Goal: Communication & Community: Answer question/provide support

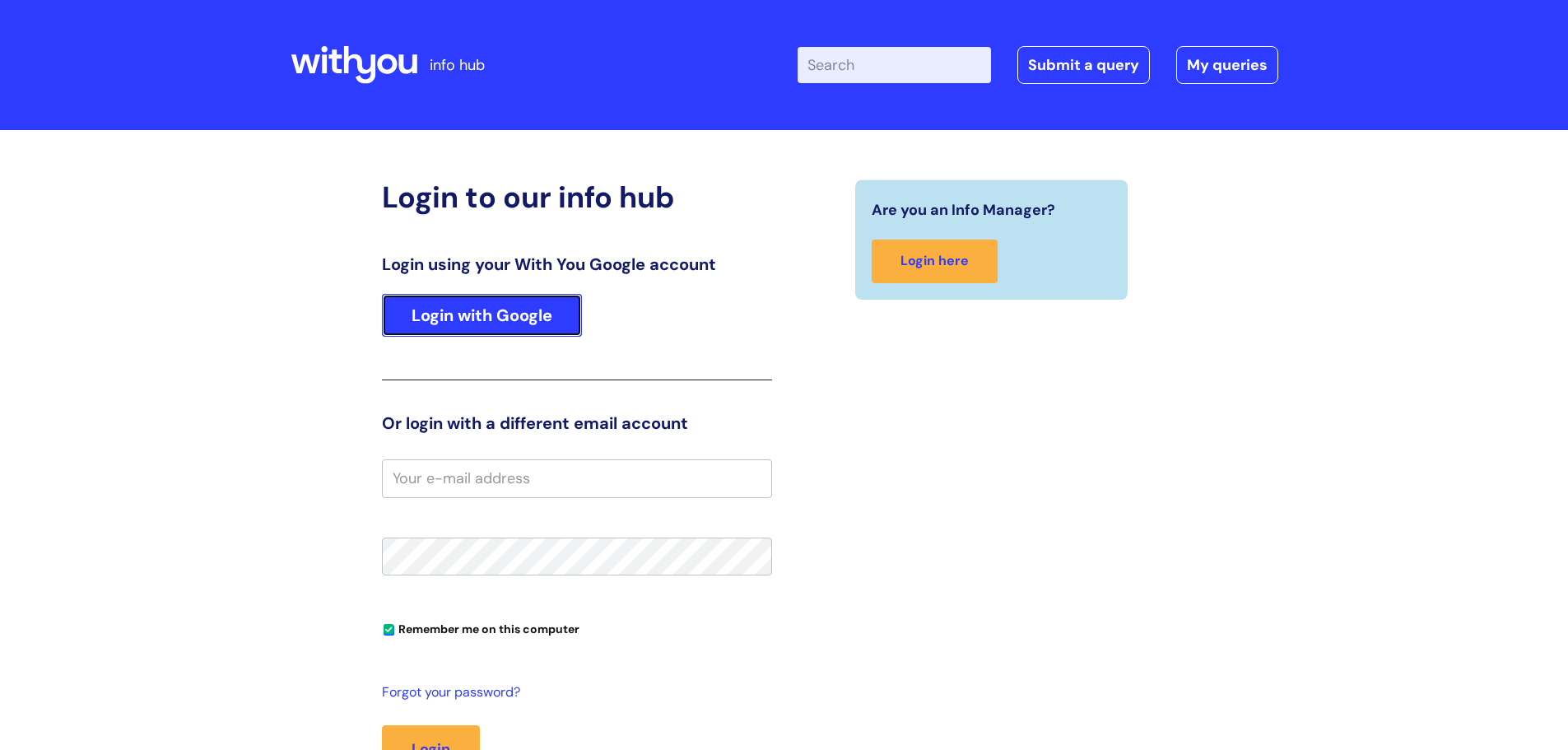
click at [423, 317] on link "Login with Google" at bounding box center [482, 315] width 200 height 43
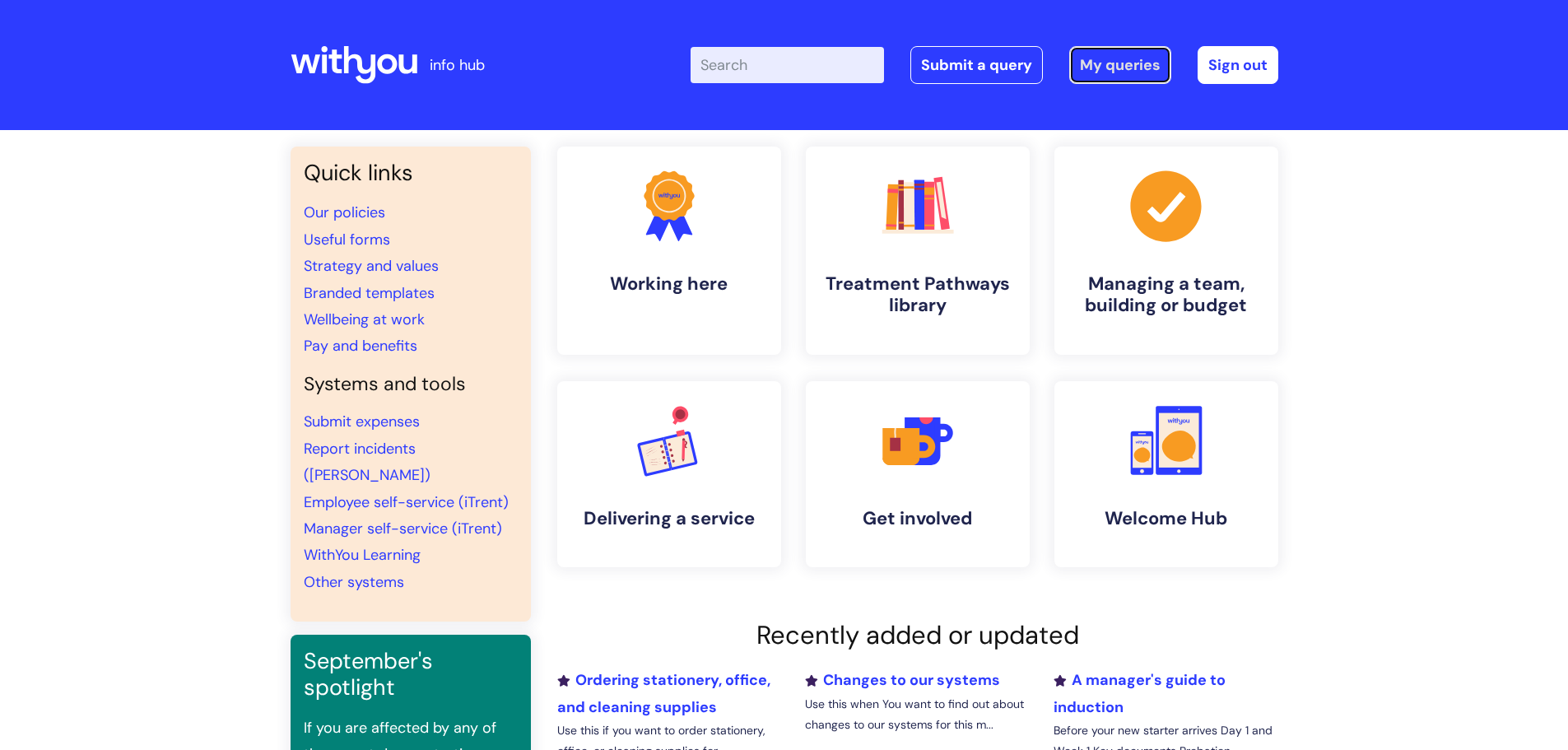
click at [1096, 68] on link "My queries" at bounding box center [1120, 65] width 102 height 38
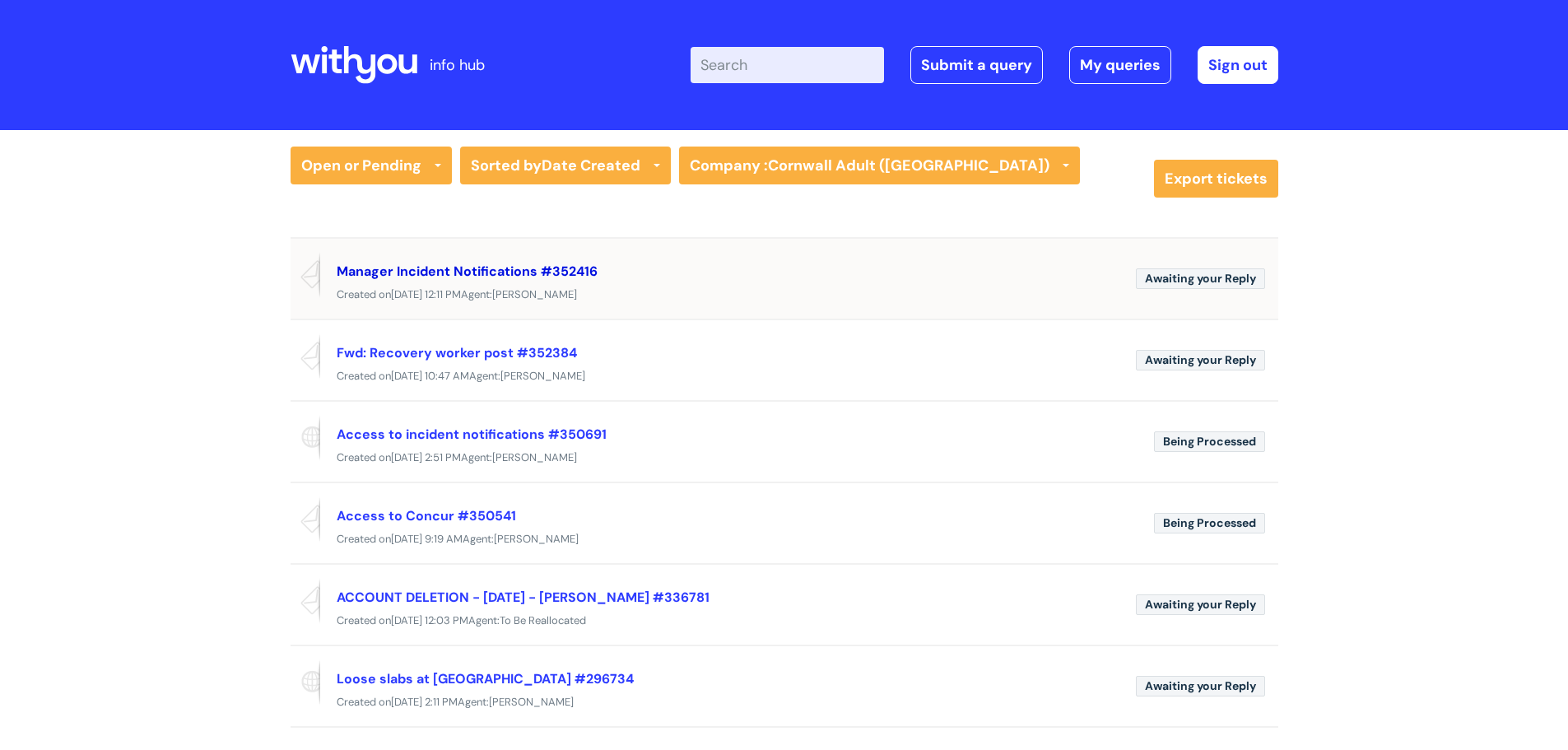
click at [388, 270] on link "Manager Incident Notifications #352416" at bounding box center [466, 271] width 261 height 17
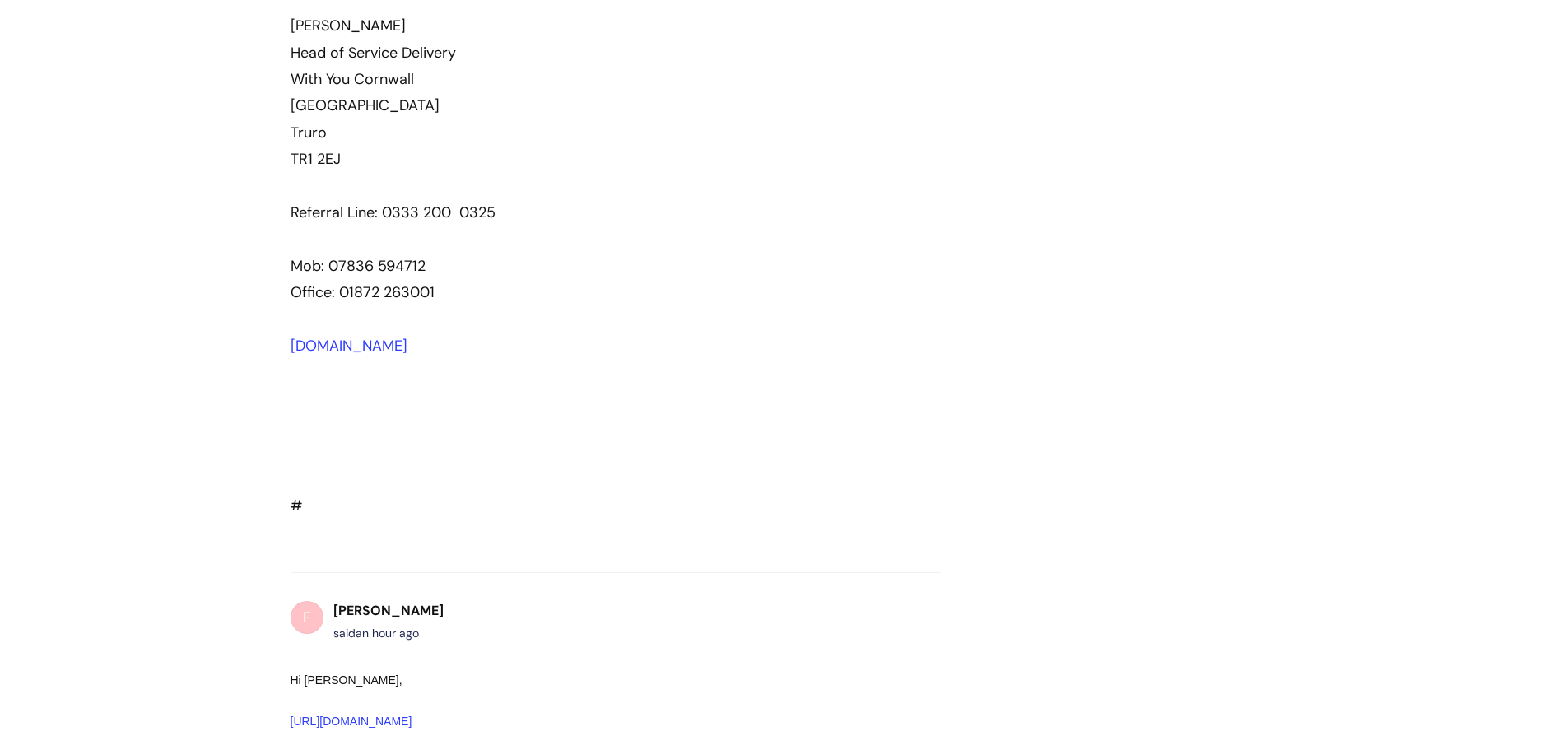
scroll to position [2330, 0]
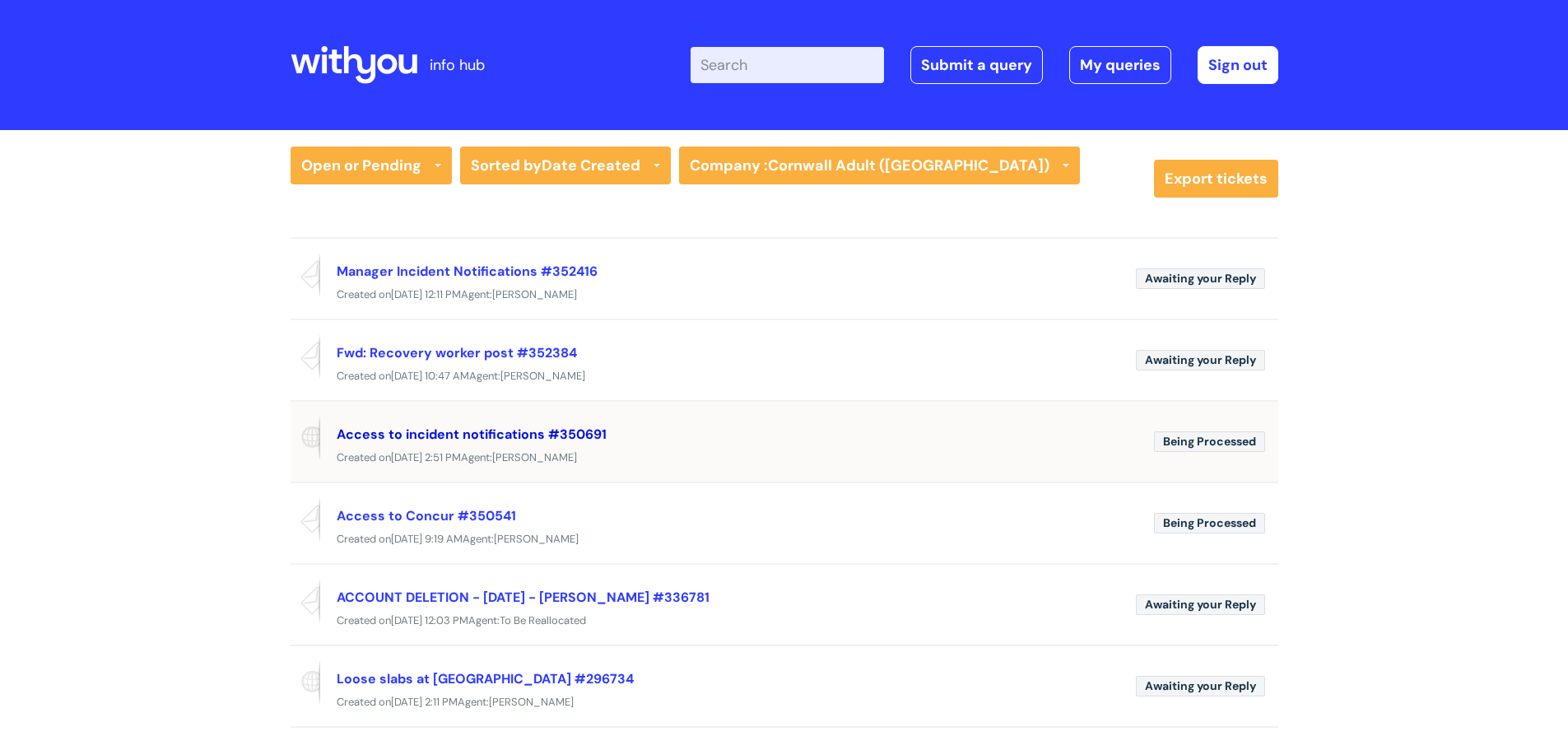
click at [443, 432] on link "Access to incident notifications #350691" at bounding box center [472, 434] width 270 height 17
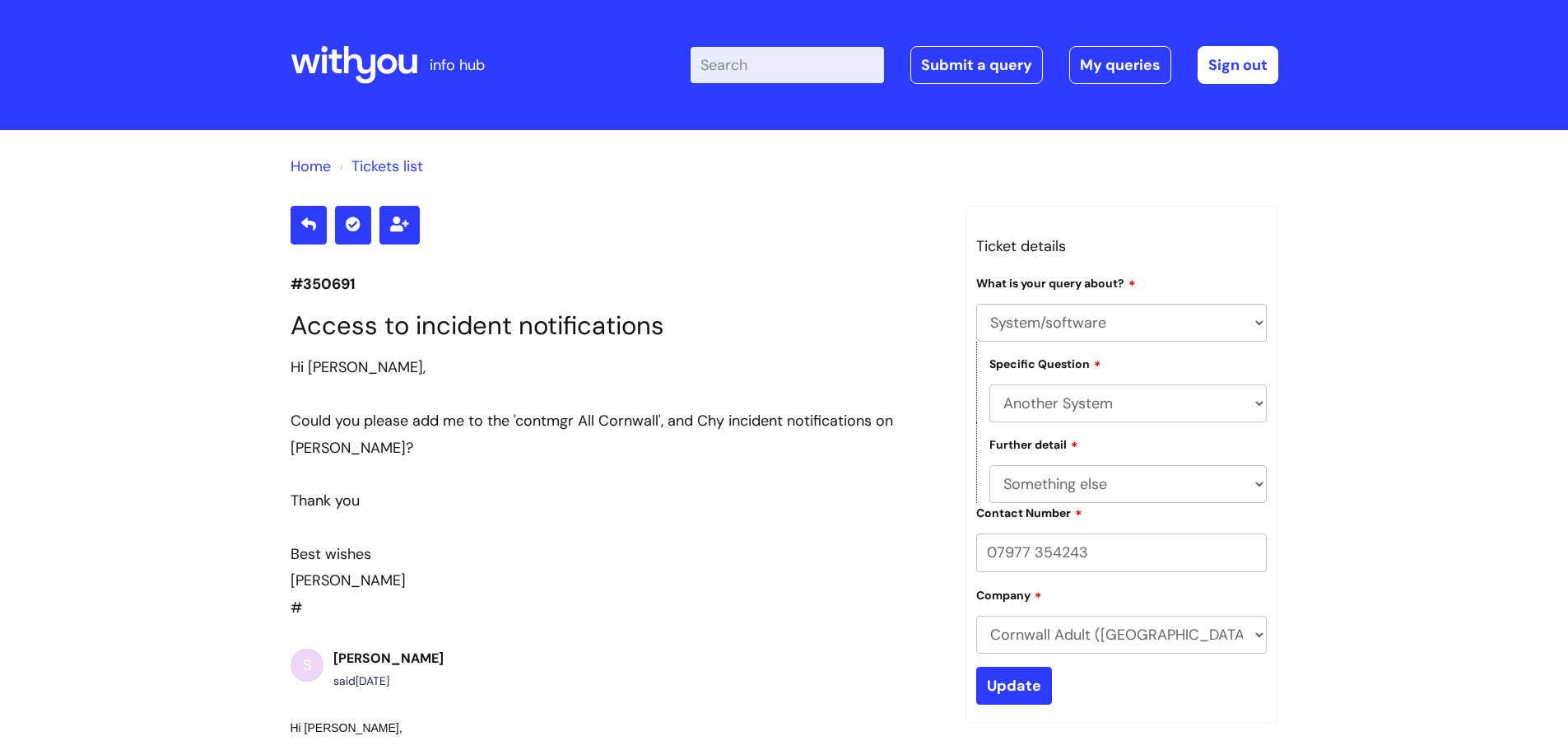
select select "System/software"
select select "Another System"
select select "Something else"
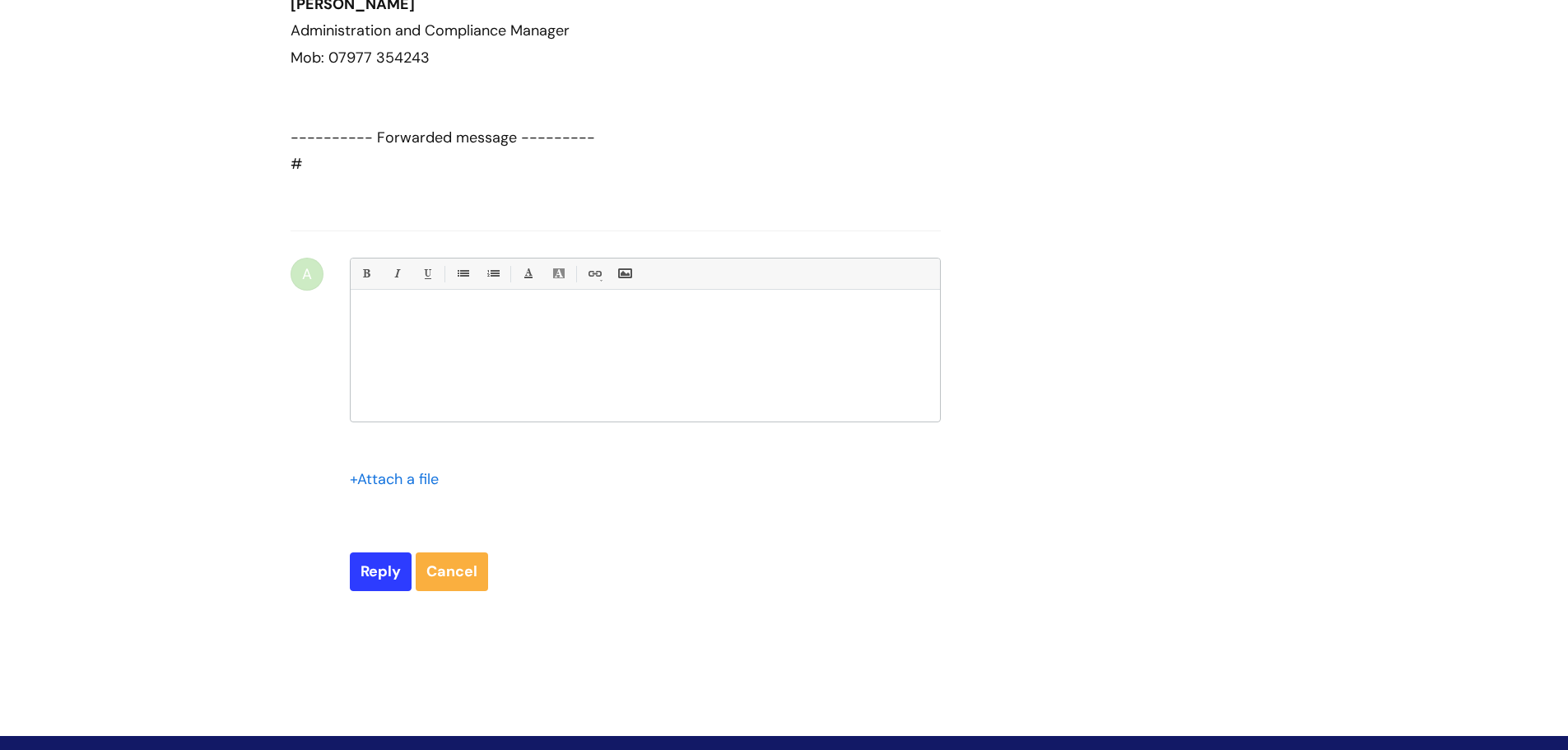
scroll to position [1317, 0]
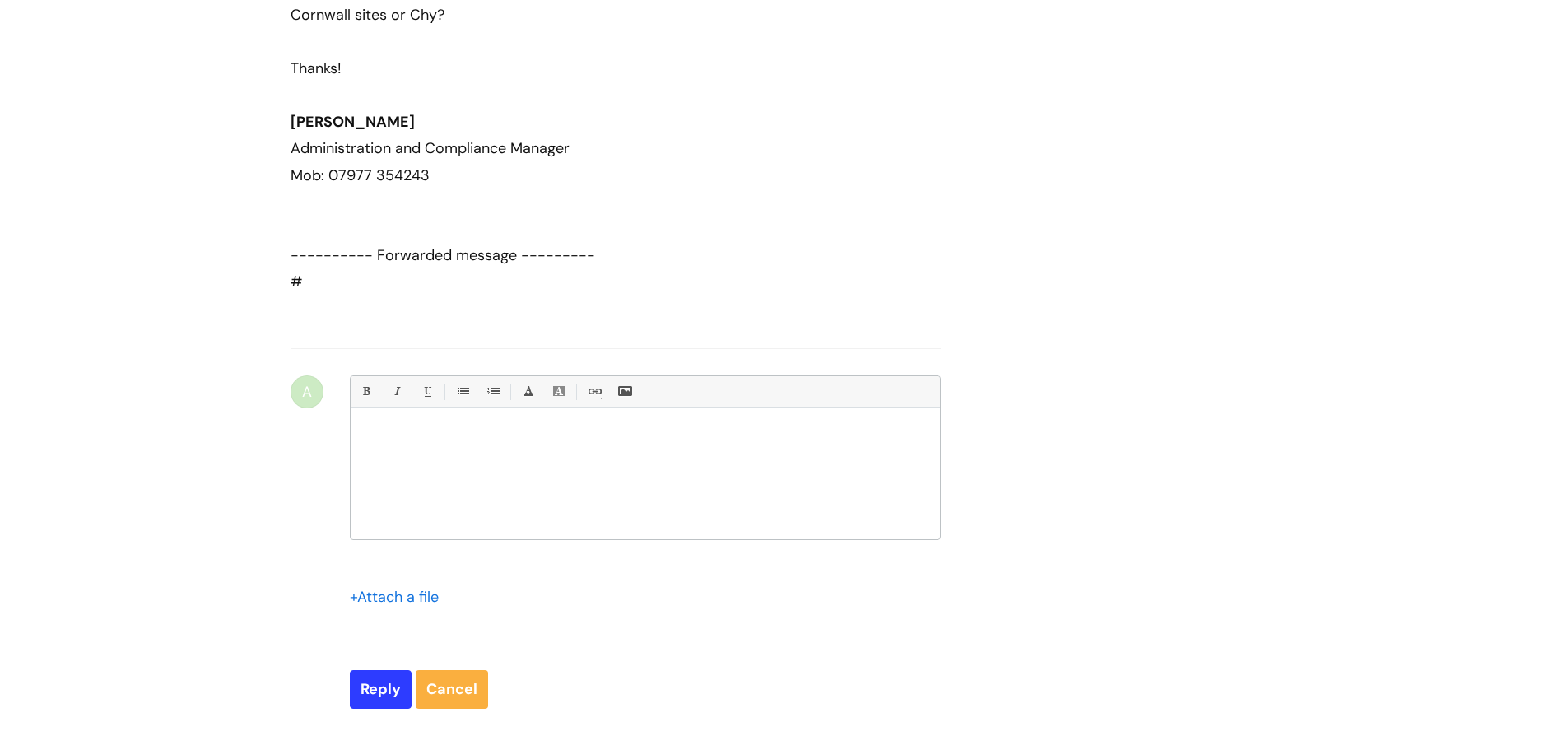
click at [441, 473] on div at bounding box center [645, 477] width 590 height 123
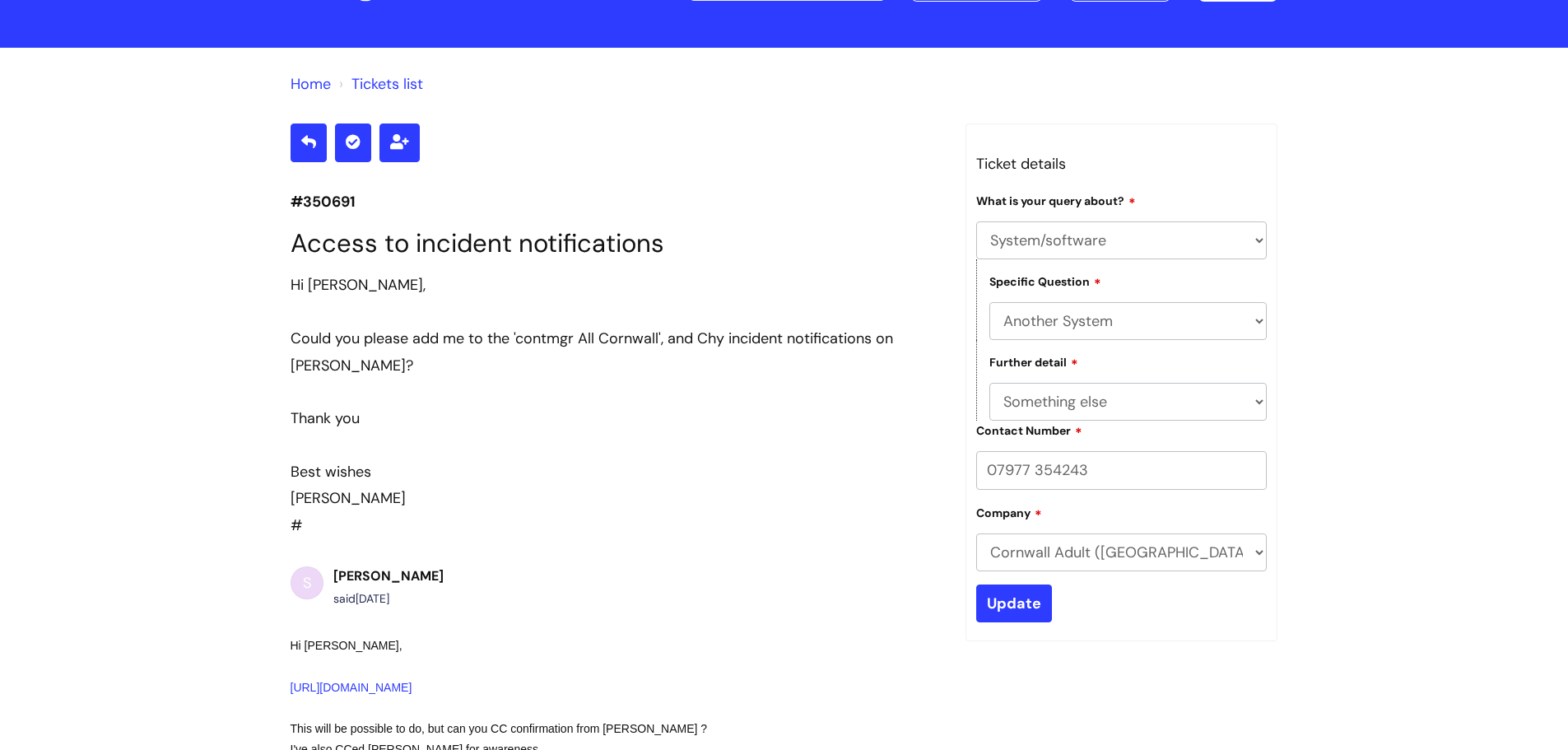
scroll to position [0, 0]
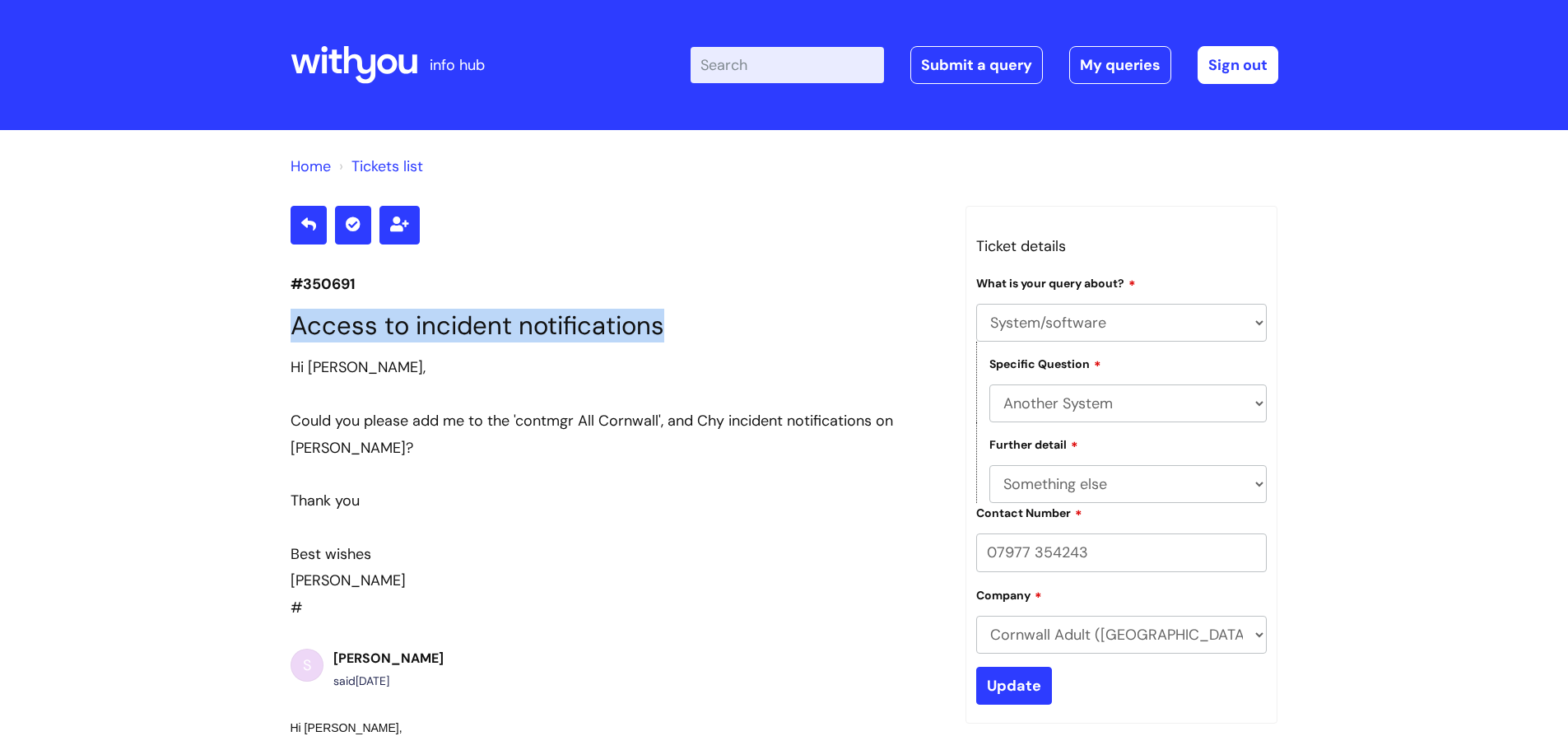
drag, startPoint x: 597, startPoint y: 325, endPoint x: 277, endPoint y: 336, distance: 320.2
copy h1 "Access to incident notifications"
click at [308, 229] on icon at bounding box center [308, 223] width 15 height 15
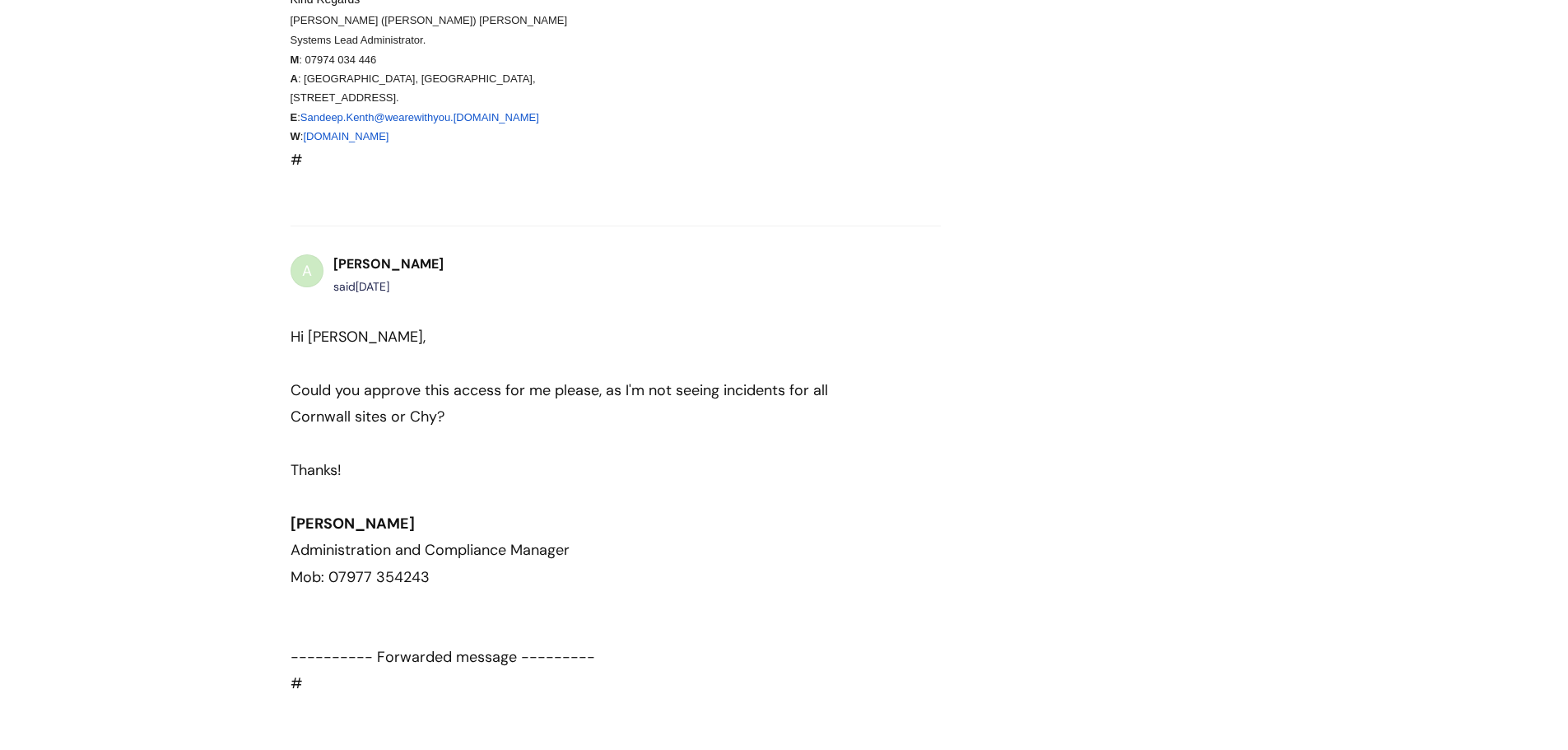
scroll to position [1070, 0]
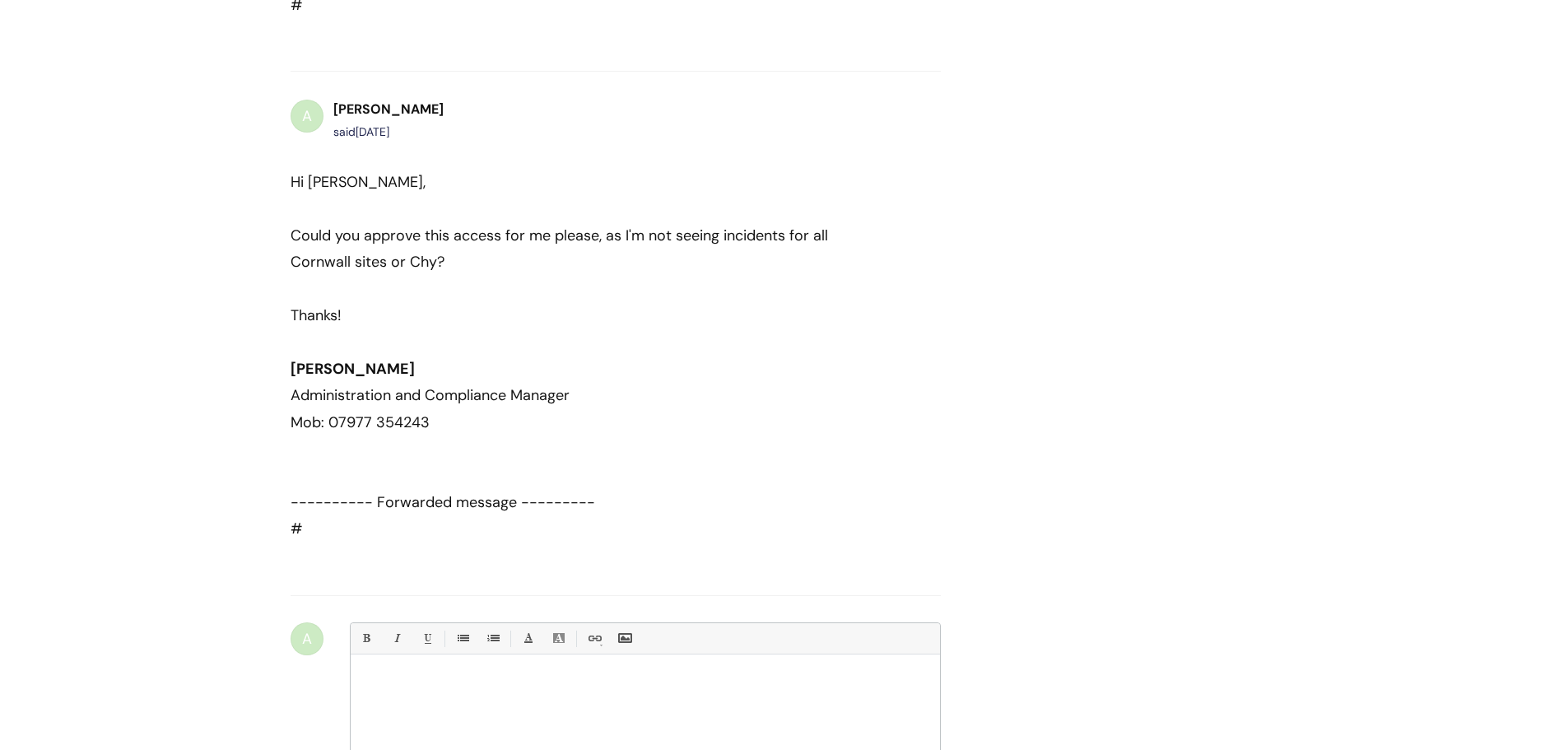
click at [398, 690] on p at bounding box center [645, 682] width 565 height 15
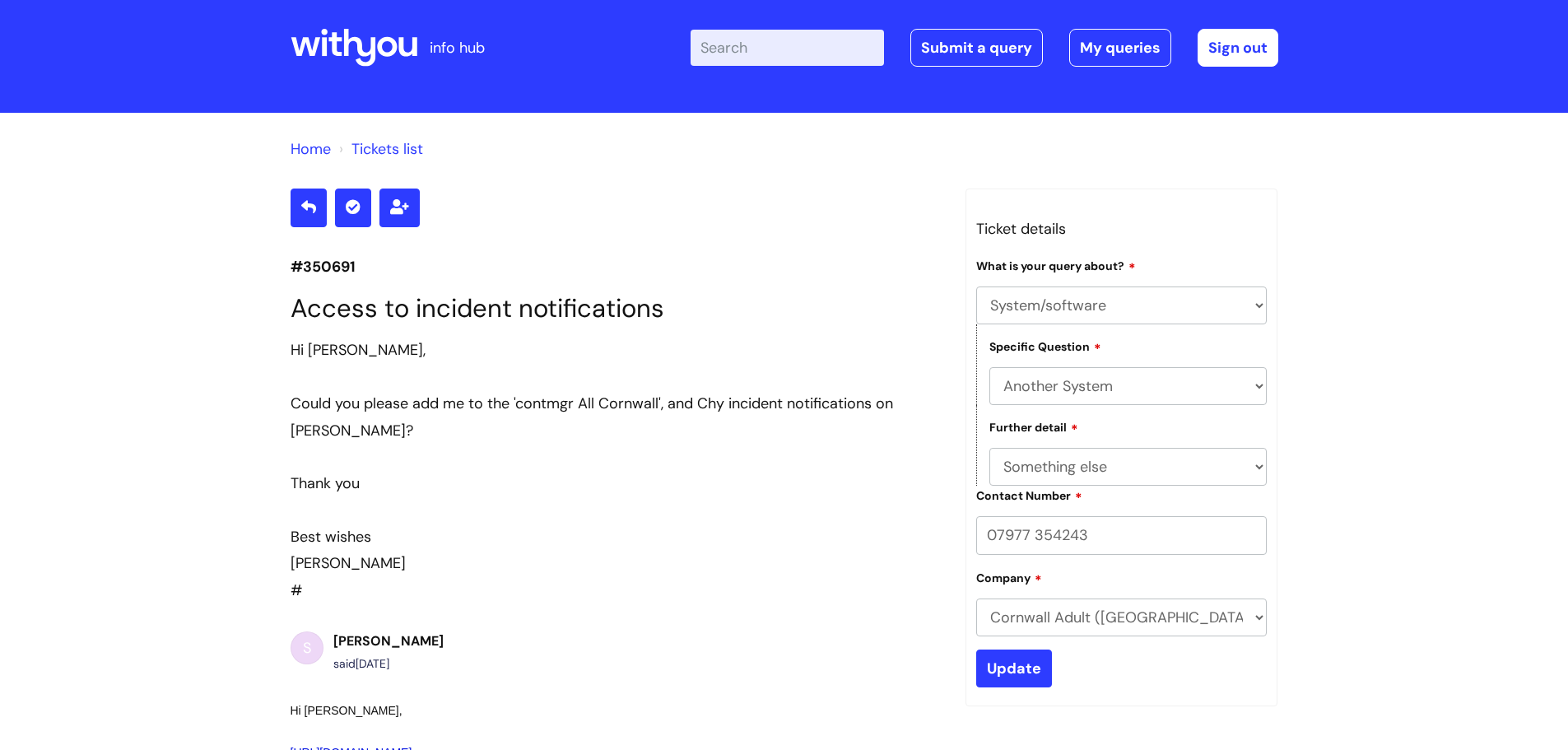
scroll to position [0, 0]
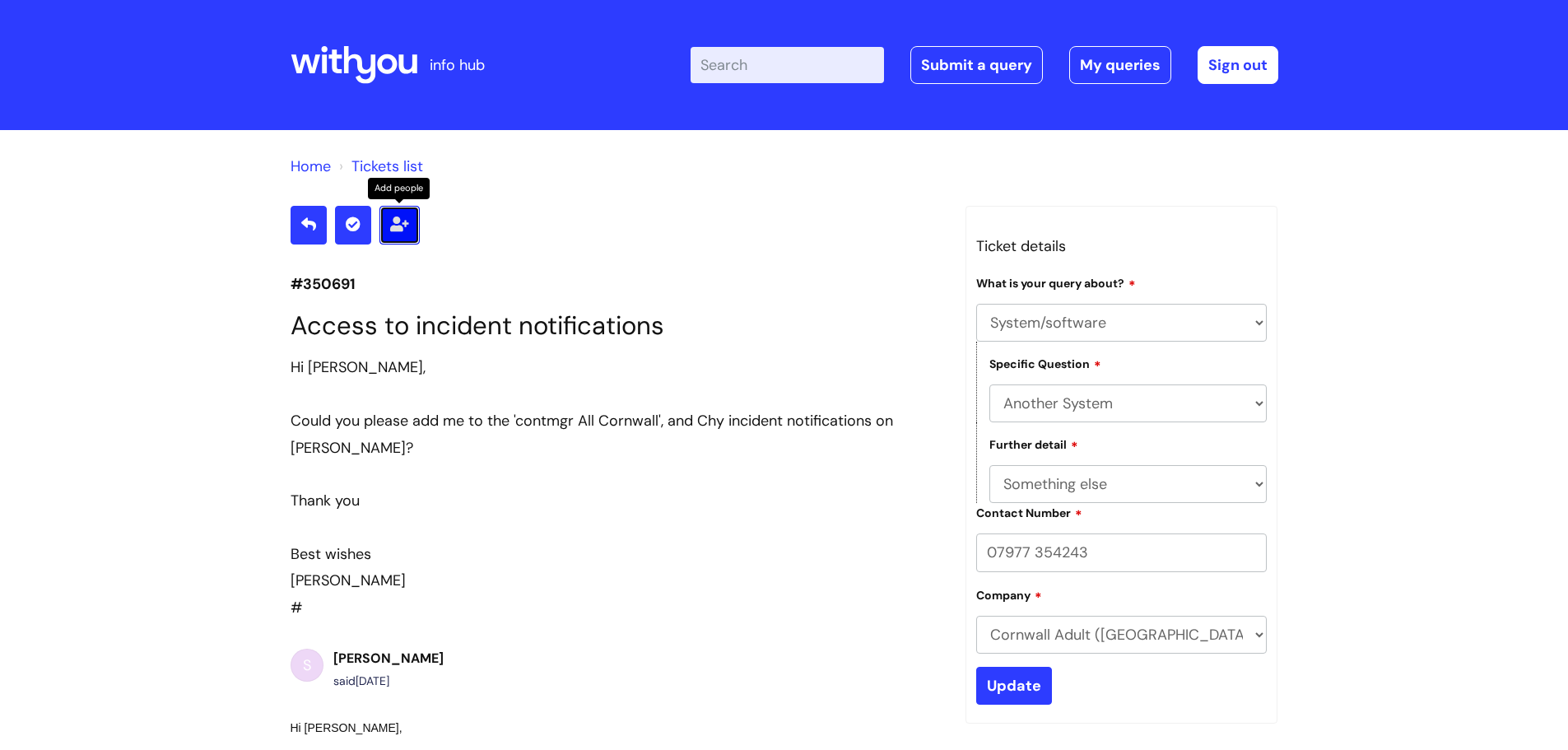
click at [407, 227] on icon at bounding box center [399, 223] width 19 height 15
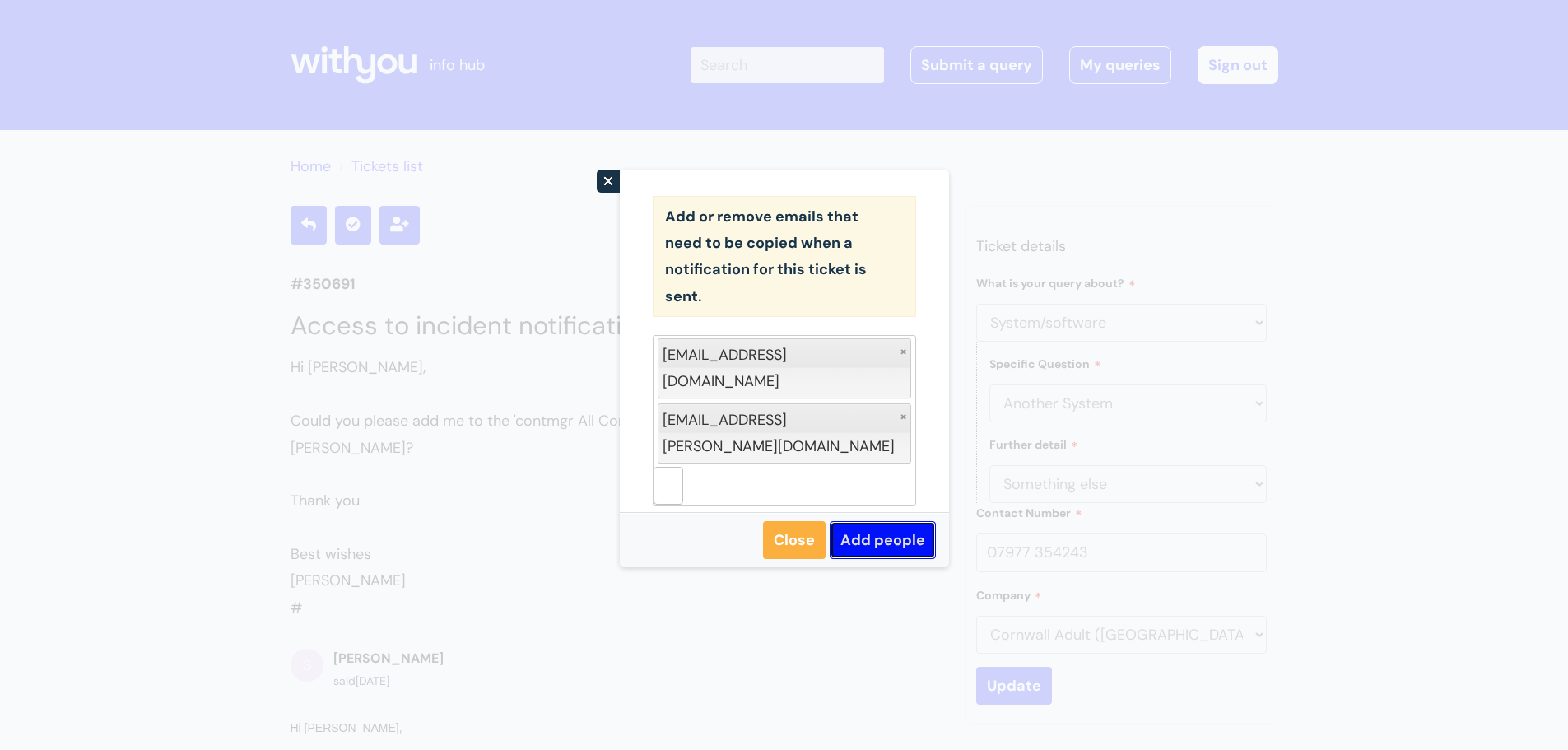
click at [858, 521] on link "Add people" at bounding box center [882, 540] width 106 height 38
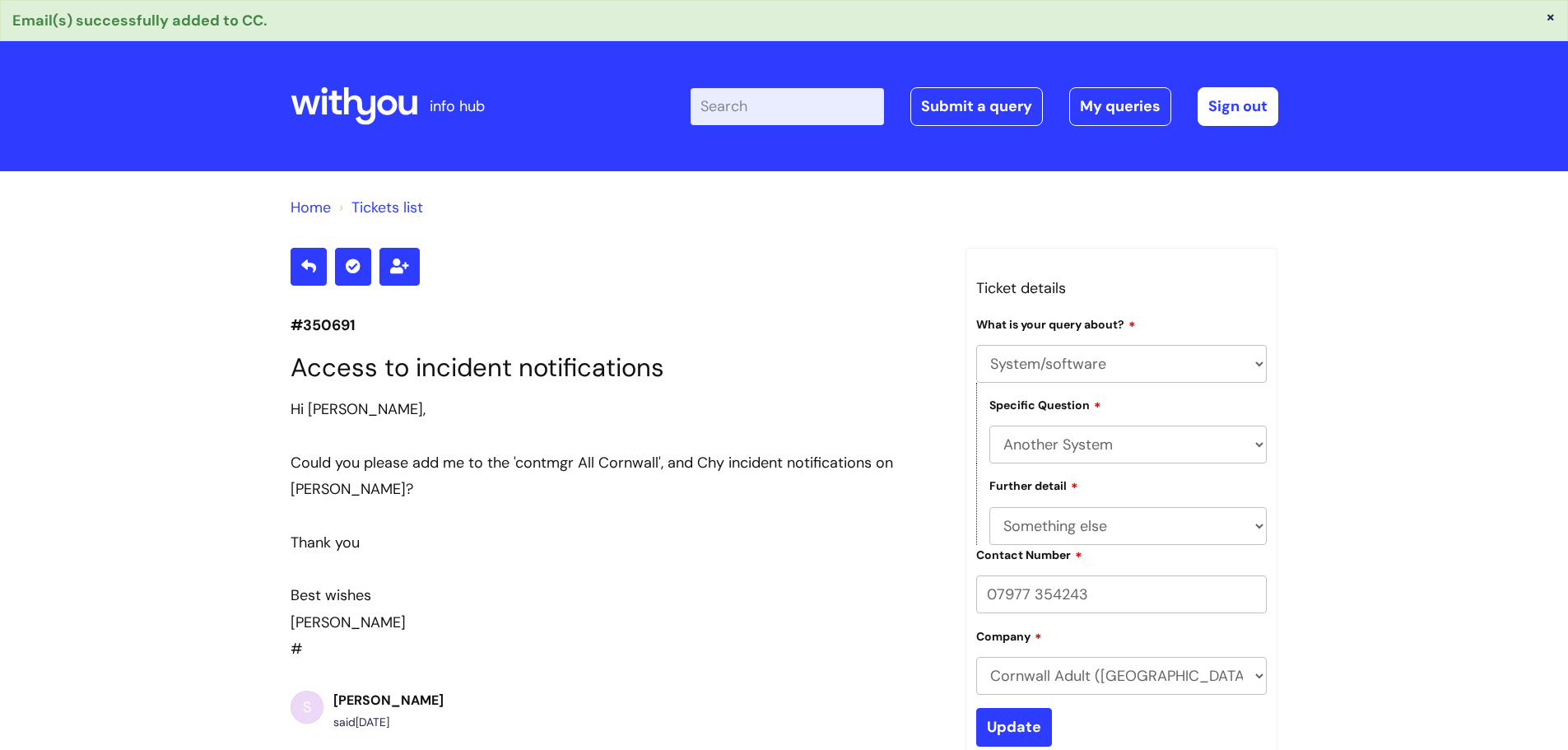
select select "System/software"
select select "Another System"
select select "Something else"
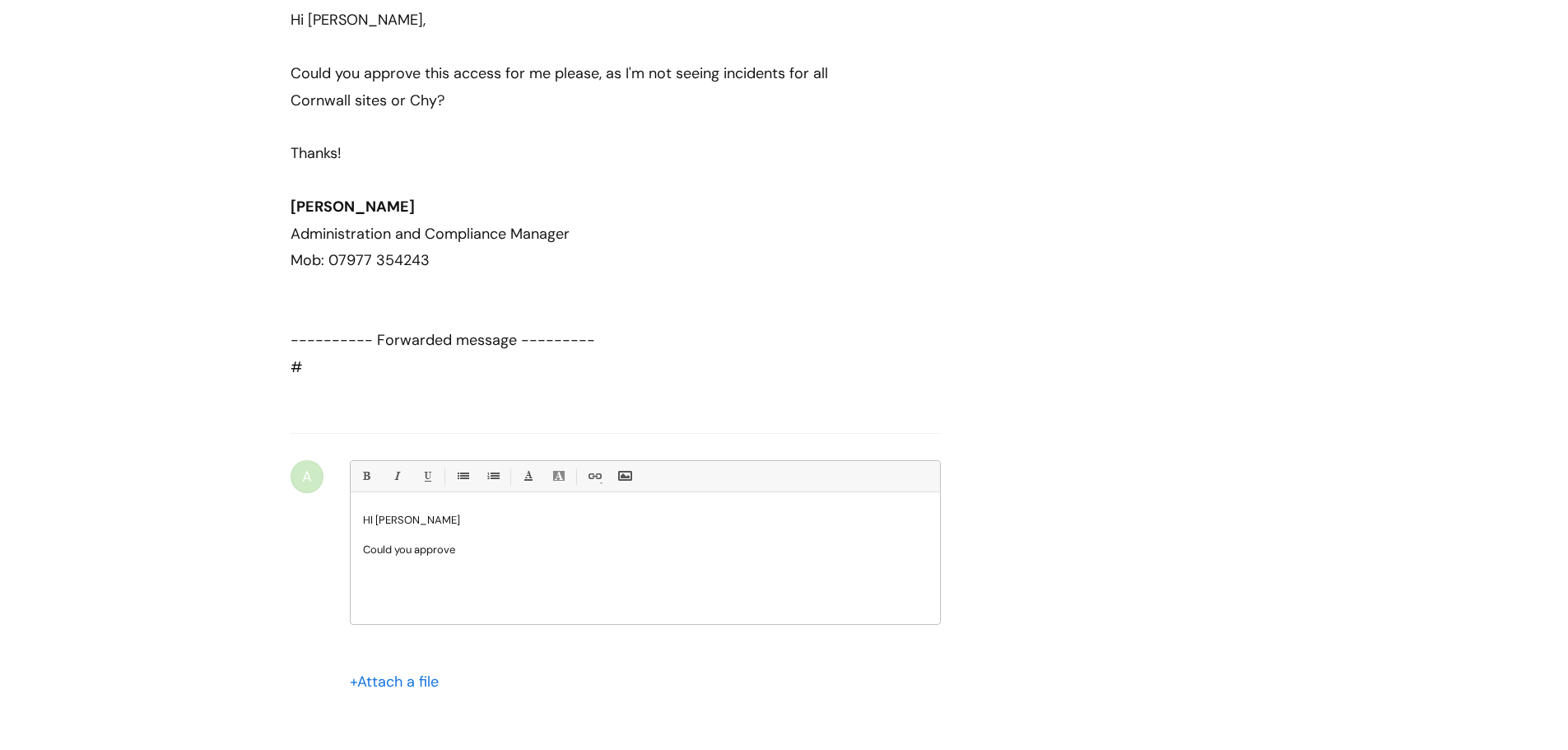
scroll to position [1275, 0]
click at [509, 555] on p "Could you approve" at bounding box center [645, 548] width 565 height 15
drag, startPoint x: 797, startPoint y: 573, endPoint x: 756, endPoint y: 565, distance: 41.8
click at [756, 555] on p "Could you approve my access to all Cornwall incidents as I'm no longer seeing a…" at bounding box center [645, 548] width 565 height 15
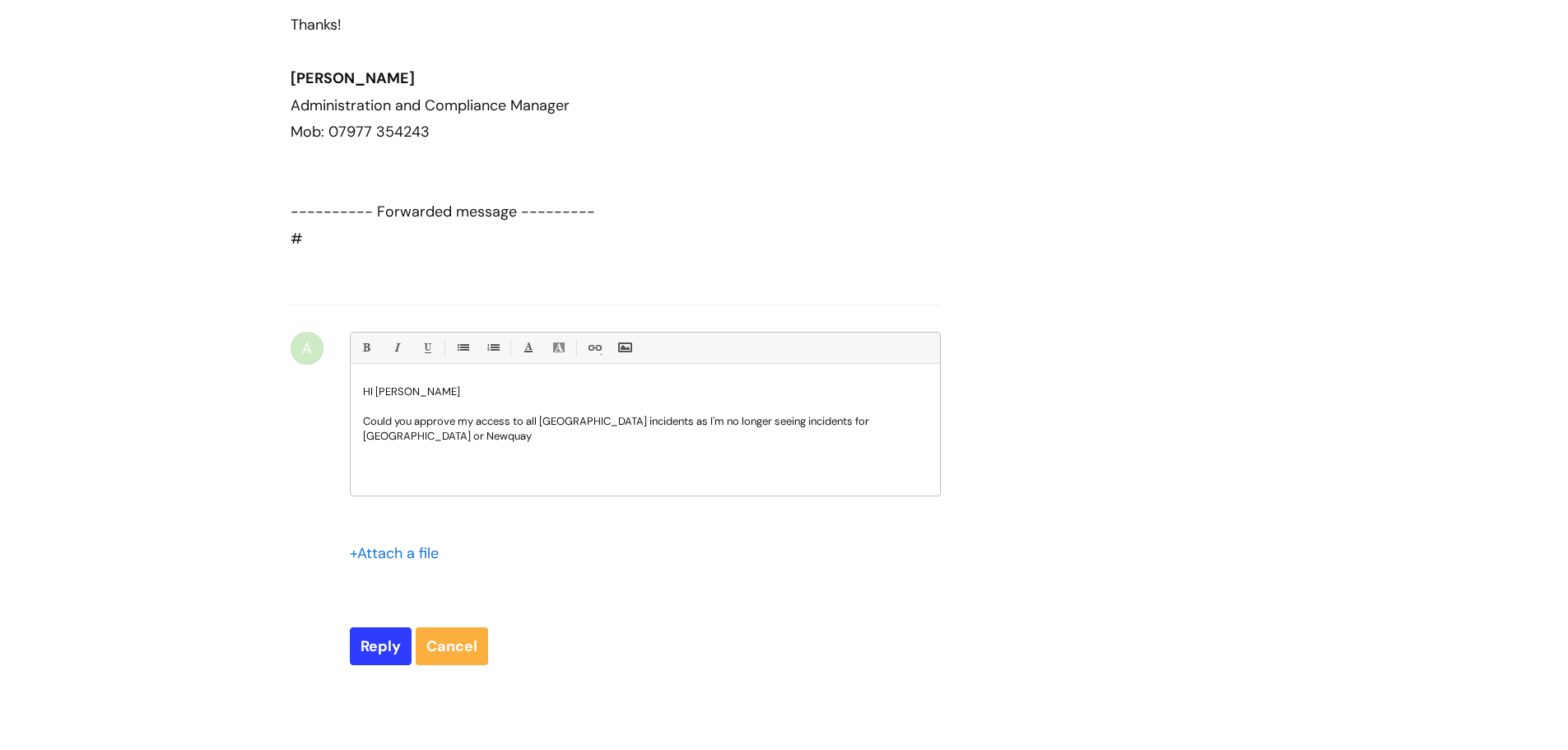
scroll to position [1522, 0]
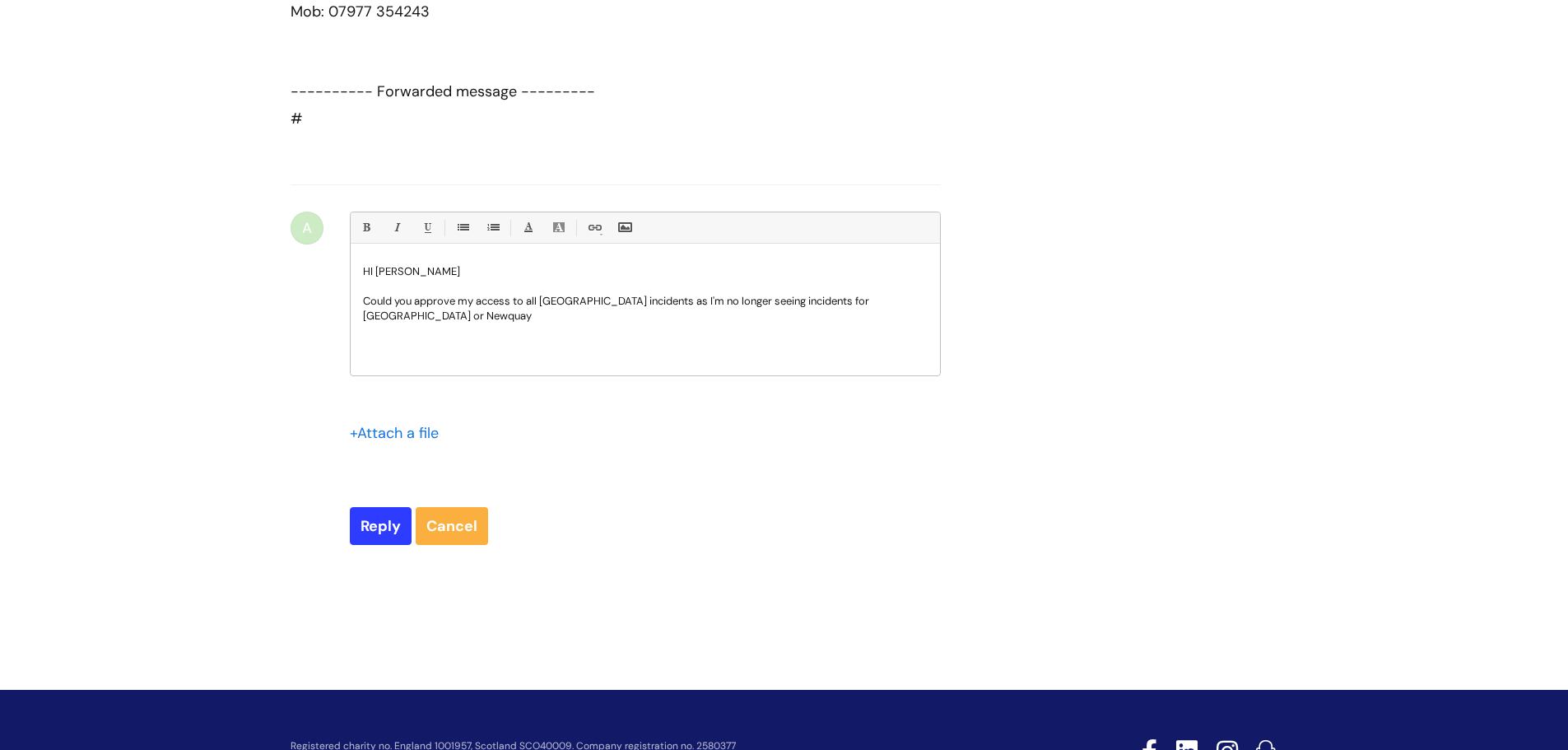
drag, startPoint x: 875, startPoint y: 319, endPoint x: 905, endPoint y: 245, distance: 79.8
click at [880, 310] on div "HI Sue Could you approve my access to all Cornwall incidents as I'm no longer s…" at bounding box center [645, 313] width 590 height 123
click at [929, 321] on div "HI Sue Could you approve my access to all Cornwall incidents as I'm no longer s…" at bounding box center [645, 313] width 590 height 123
click at [375, 545] on input "Reply" at bounding box center [380, 526] width 62 height 38
type input "Please Wait..."
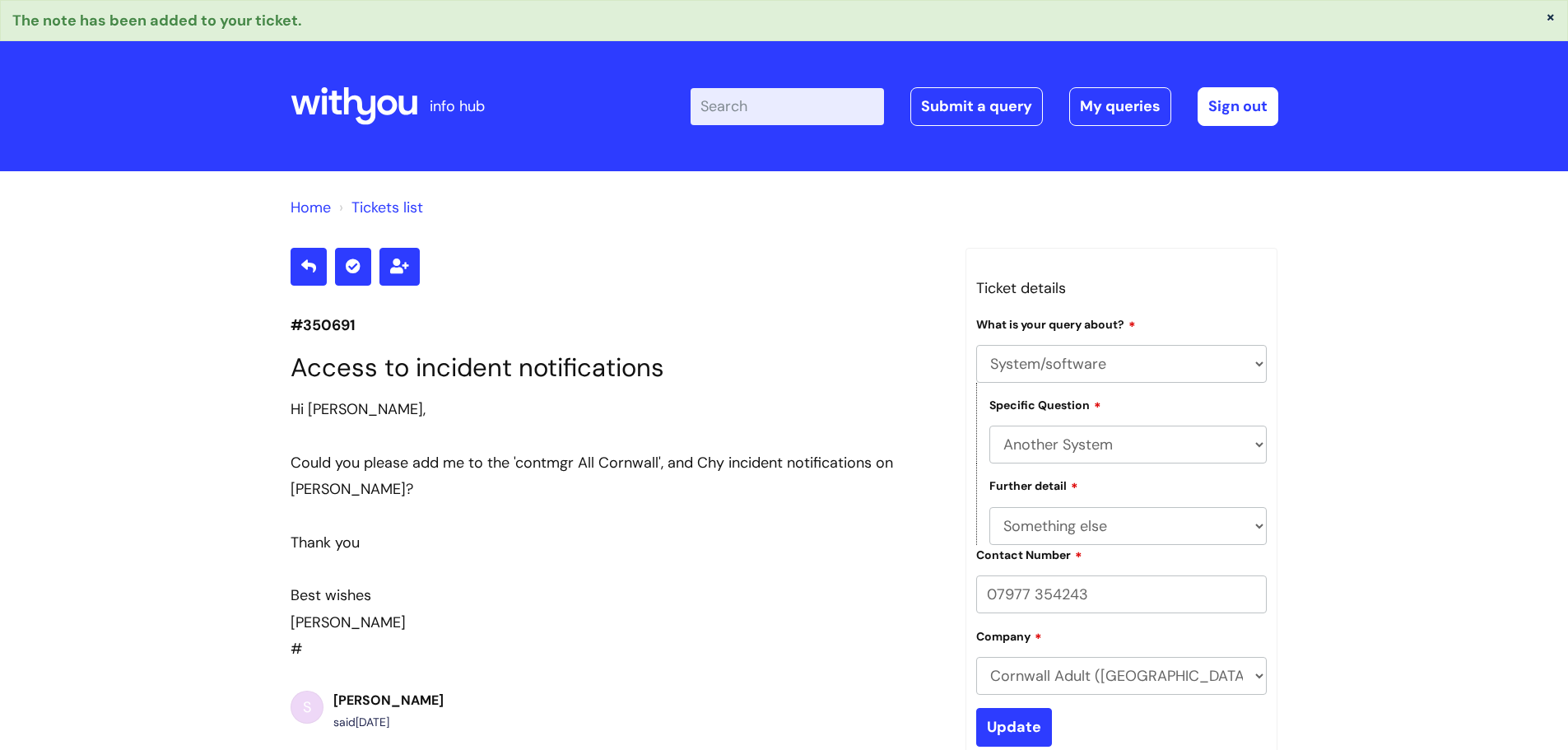
select select "System/software"
select select "Another System"
select select "Something else"
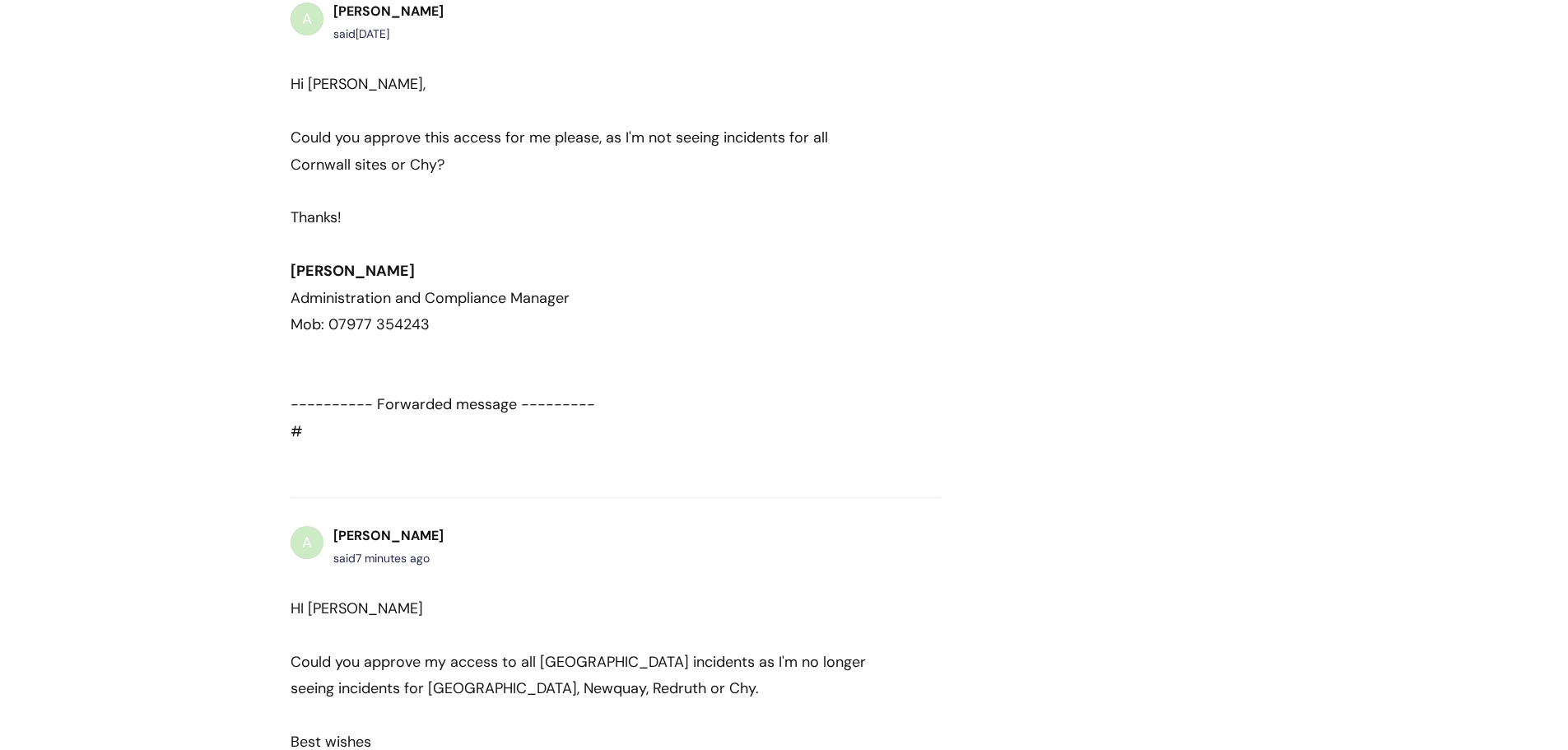
scroll to position [898, 0]
